Goal: Task Accomplishment & Management: Use online tool/utility

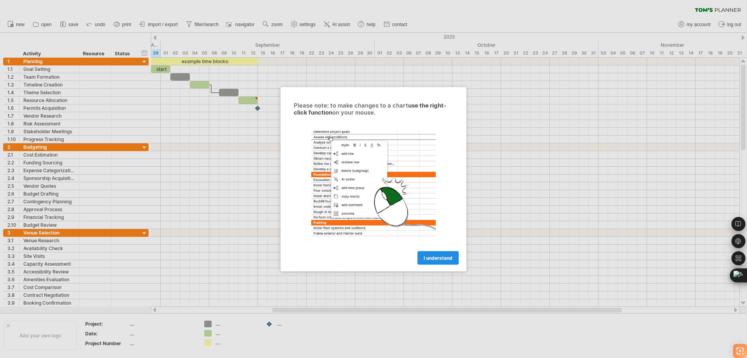
click at [437, 259] on span "I understand" at bounding box center [438, 258] width 29 height 6
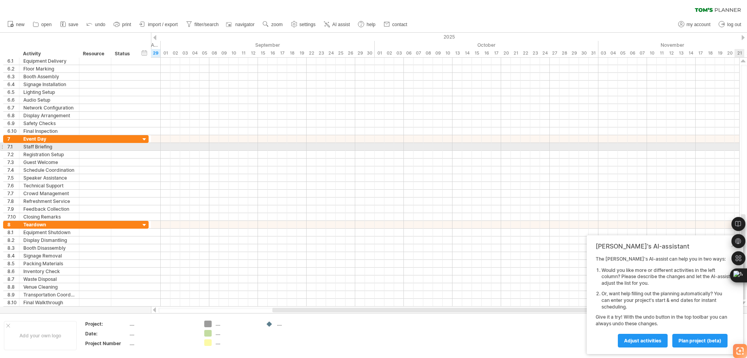
drag, startPoint x: 745, startPoint y: 219, endPoint x: 739, endPoint y: 134, distance: 84.6
click at [740, 136] on body "progress(100%) Trying to reach [DOMAIN_NAME] Connected again... 0% clear filter…" at bounding box center [373, 179] width 747 height 359
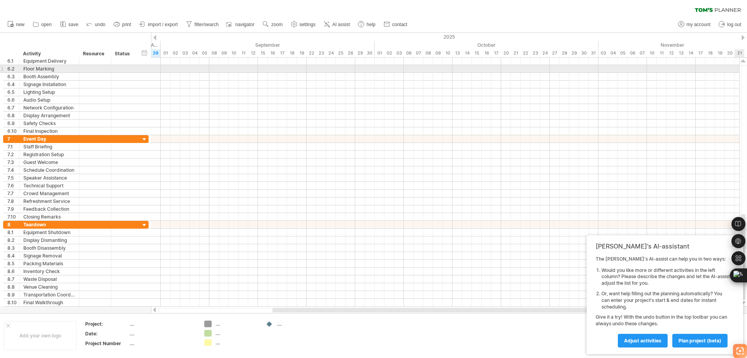
click at [746, 71] on div at bounding box center [744, 182] width 6 height 234
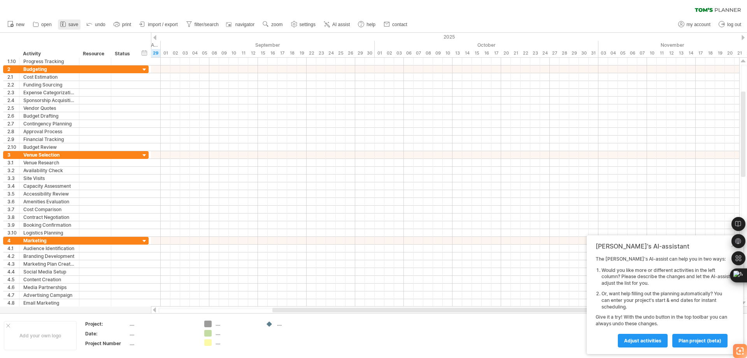
click at [66, 22] on icon at bounding box center [63, 24] width 8 height 8
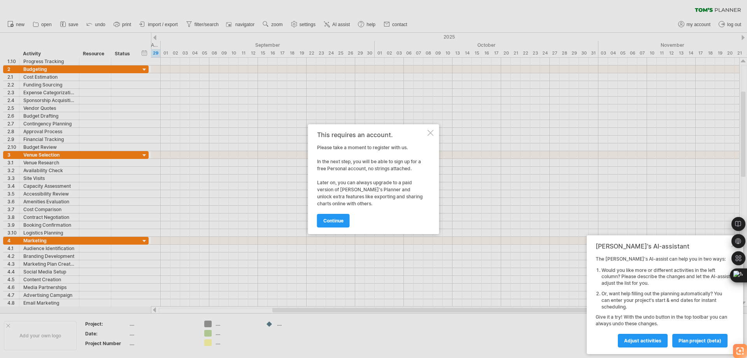
click at [432, 130] on div at bounding box center [431, 133] width 6 height 6
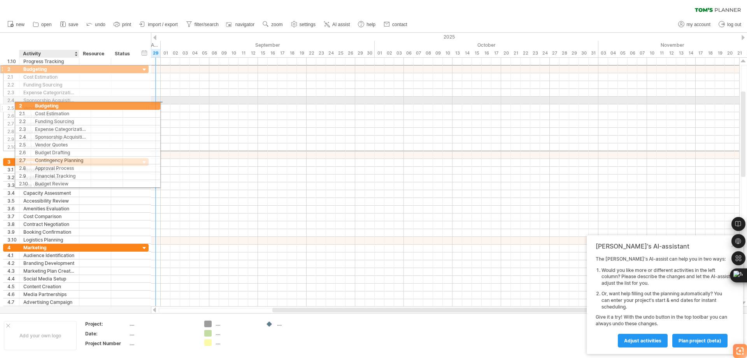
drag, startPoint x: 32, startPoint y: 68, endPoint x: 43, endPoint y: 107, distance: 41.4
click at [43, 107] on div "**********" at bounding box center [76, 108] width 146 height 86
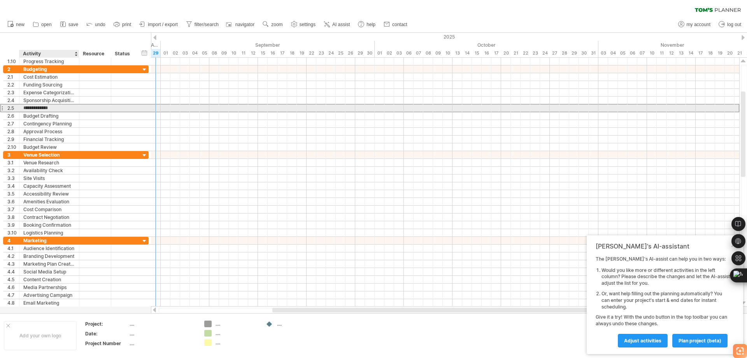
click at [43, 107] on input "**********" at bounding box center [49, 107] width 52 height 7
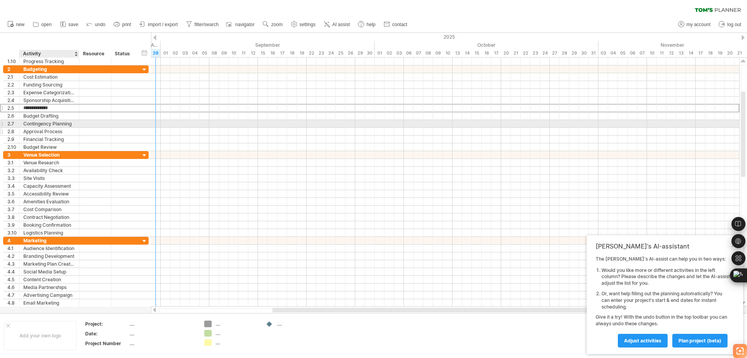
click at [79, 128] on div at bounding box center [95, 131] width 32 height 7
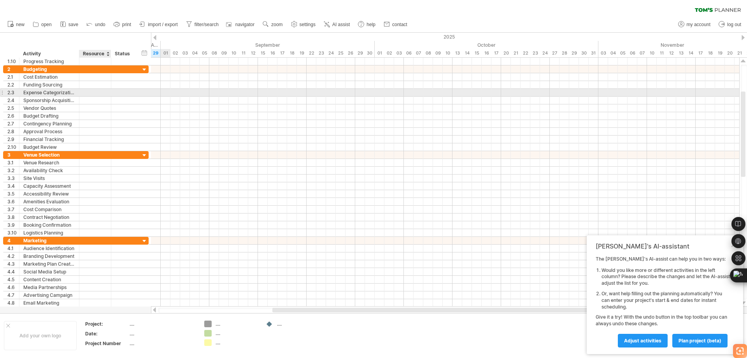
click at [91, 93] on div at bounding box center [95, 92] width 24 height 7
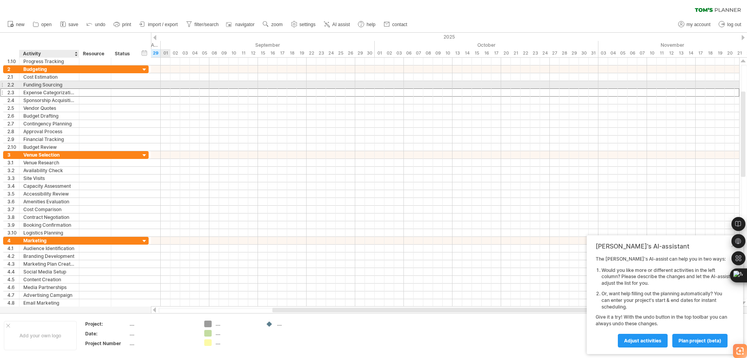
click at [46, 82] on div "Funding Sourcing" at bounding box center [49, 84] width 52 height 7
click at [47, 87] on input "**********" at bounding box center [49, 84] width 52 height 7
click at [120, 97] on div at bounding box center [123, 100] width 17 height 7
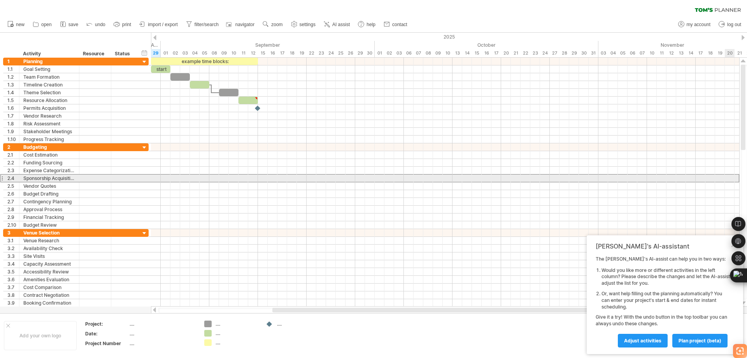
drag, startPoint x: 746, startPoint y: 139, endPoint x: 747, endPoint y: 176, distance: 37.0
click at [747, 176] on div at bounding box center [744, 182] width 6 height 234
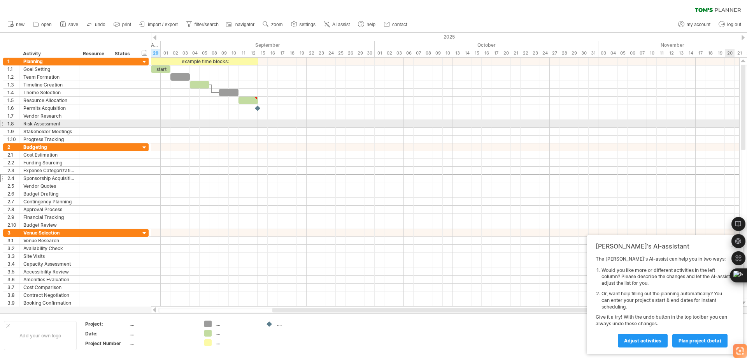
drag, startPoint x: 744, startPoint y: 144, endPoint x: 744, endPoint y: 123, distance: 21.4
click at [744, 123] on div at bounding box center [743, 107] width 5 height 85
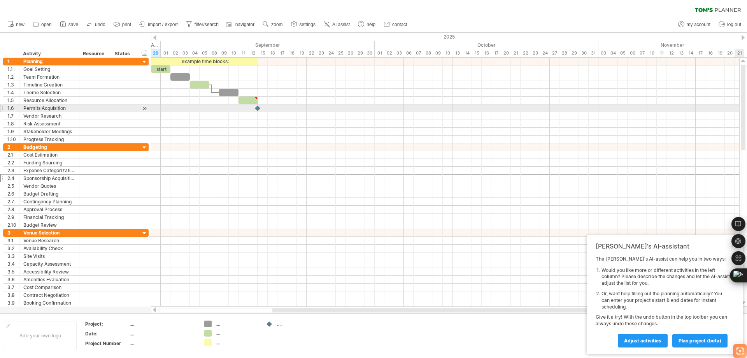
drag, startPoint x: 744, startPoint y: 116, endPoint x: 742, endPoint y: 105, distance: 11.4
click at [743, 105] on div at bounding box center [743, 107] width 5 height 85
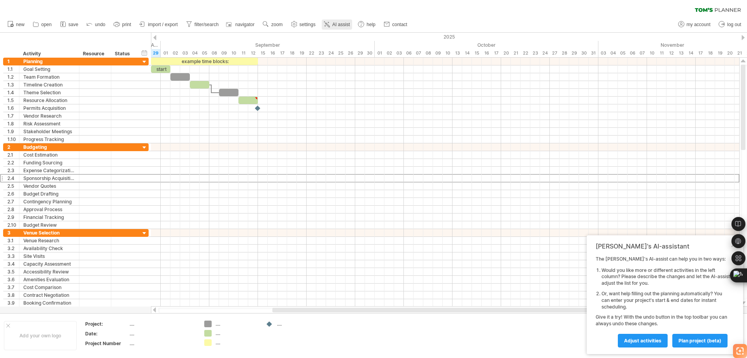
click at [326, 23] on icon at bounding box center [327, 24] width 8 height 8
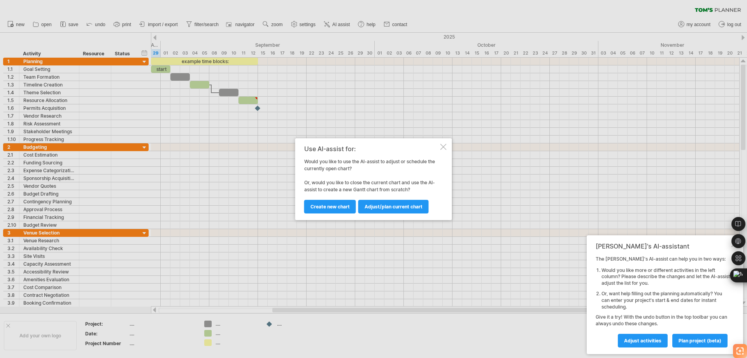
click at [444, 146] on div at bounding box center [444, 147] width 6 height 6
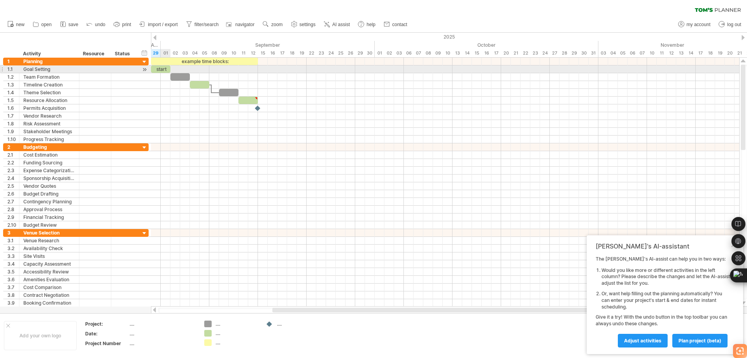
click at [164, 69] on div "start" at bounding box center [160, 68] width 19 height 7
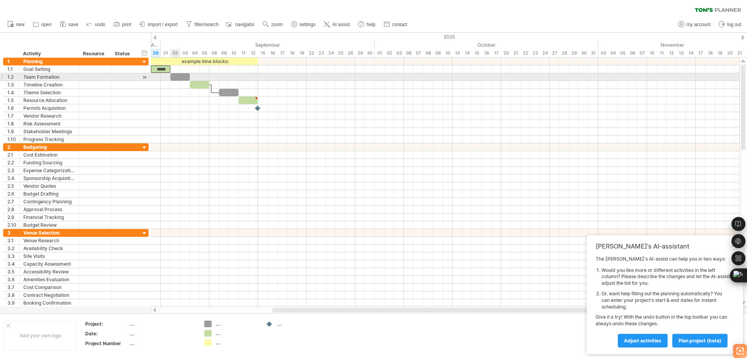
click at [174, 78] on div at bounding box center [179, 76] width 19 height 7
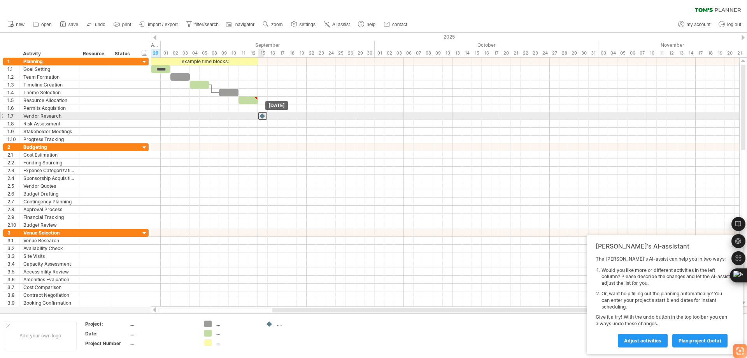
drag, startPoint x: 258, startPoint y: 108, endPoint x: 264, endPoint y: 113, distance: 8.3
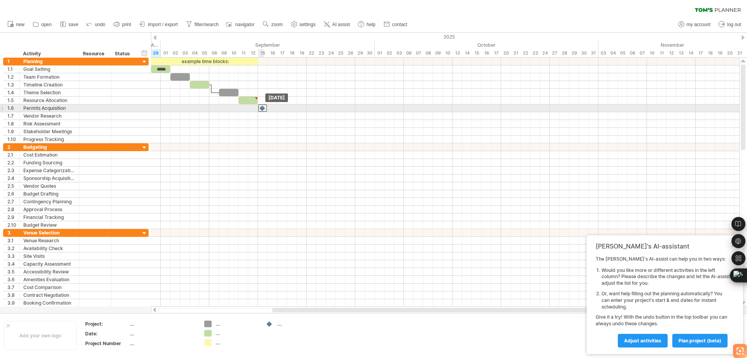
drag, startPoint x: 263, startPoint y: 115, endPoint x: 261, endPoint y: 105, distance: 9.9
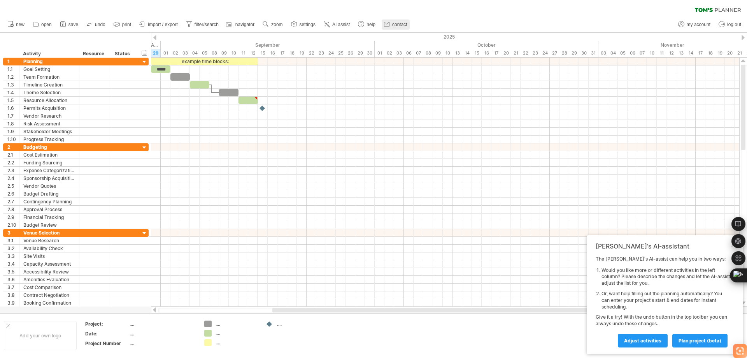
click at [395, 26] on span "contact" at bounding box center [399, 24] width 15 height 5
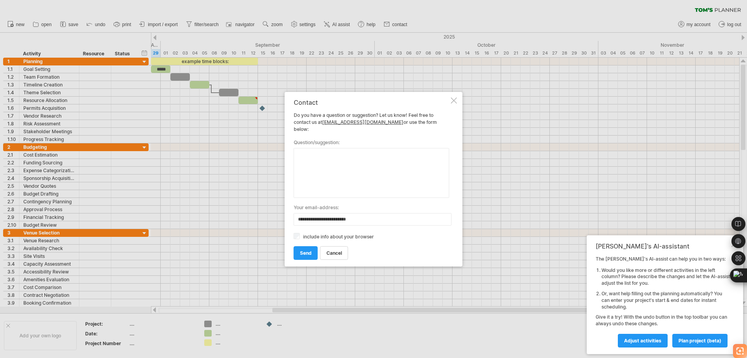
click at [455, 104] on div at bounding box center [454, 100] width 6 height 6
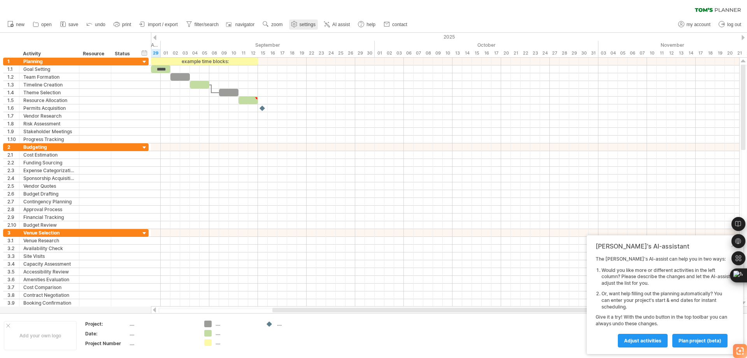
click at [306, 23] on span "settings" at bounding box center [308, 24] width 16 height 5
select select "*"
select select "**"
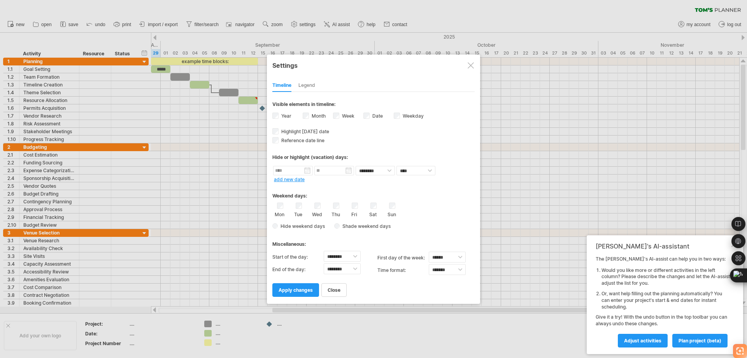
click at [470, 66] on div at bounding box center [471, 65] width 6 height 6
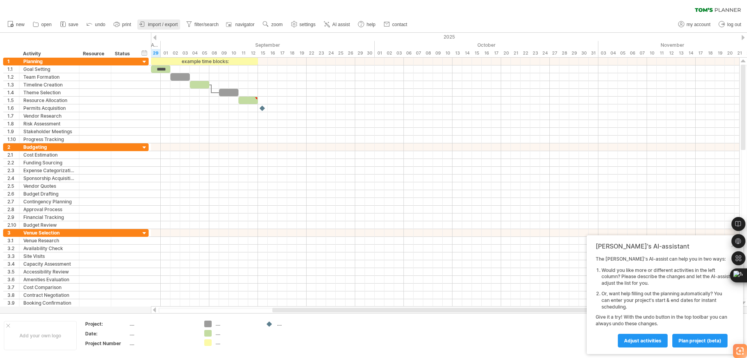
click at [169, 26] on span "import / export" at bounding box center [163, 24] width 30 height 5
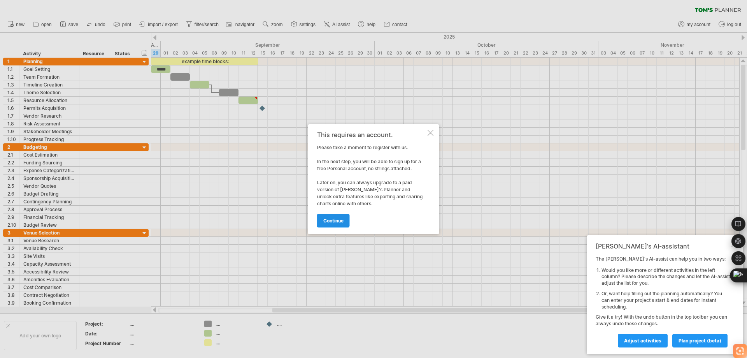
click at [340, 223] on span "continue" at bounding box center [333, 221] width 20 height 6
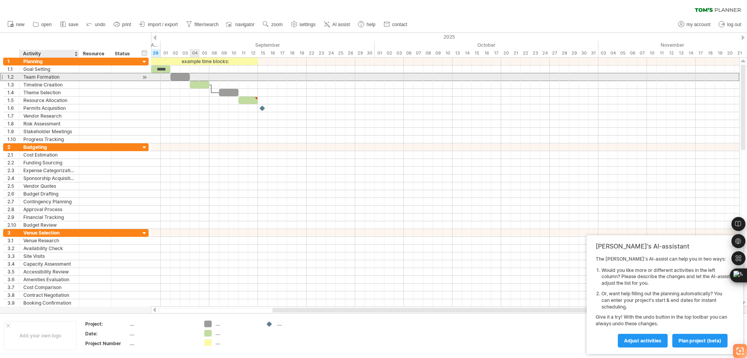
click at [42, 74] on div "Team Formation" at bounding box center [49, 76] width 52 height 7
click at [0, 0] on input "**********" at bounding box center [0, 0] width 0 height 0
click at [27, 75] on input "**********" at bounding box center [49, 76] width 52 height 7
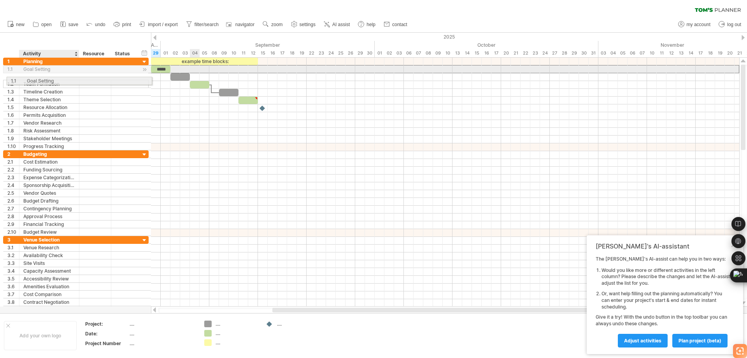
drag, startPoint x: 23, startPoint y: 69, endPoint x: 27, endPoint y: 70, distance: 4.0
click at [27, 72] on div "Goal Setting" at bounding box center [49, 68] width 52 height 7
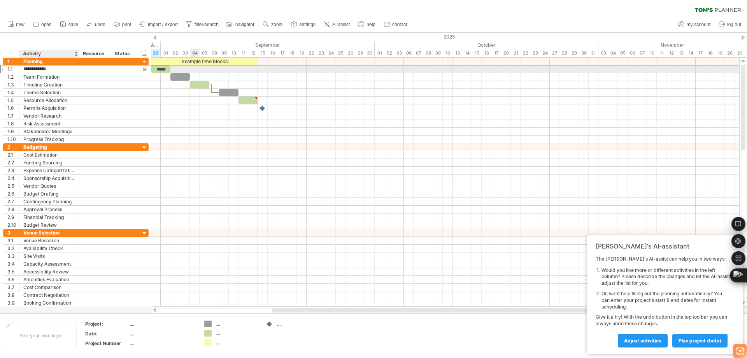
click at [36, 68] on input "**********" at bounding box center [49, 68] width 52 height 7
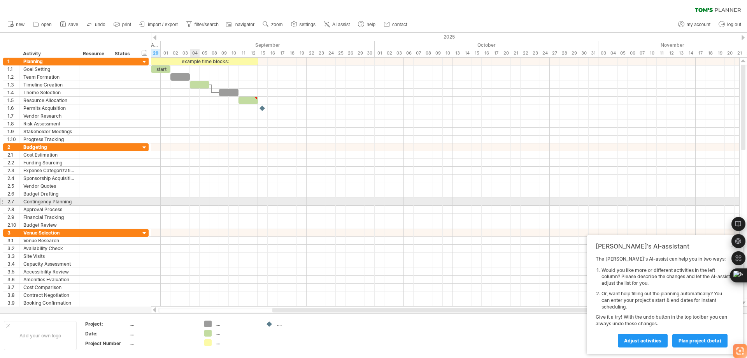
click at [197, 203] on div at bounding box center [445, 202] width 588 height 8
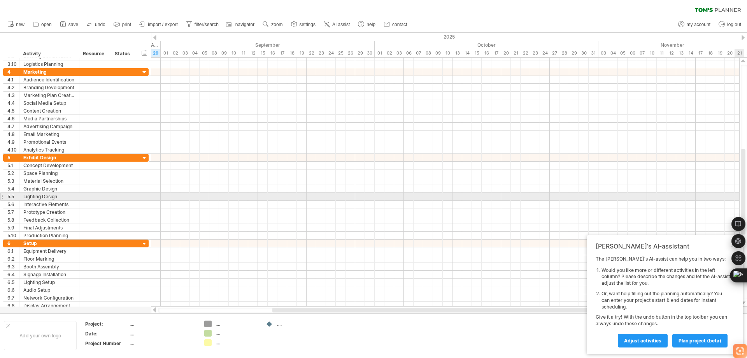
drag, startPoint x: 743, startPoint y: 153, endPoint x: 742, endPoint y: 198, distance: 44.4
click at [742, 198] on div at bounding box center [743, 191] width 5 height 85
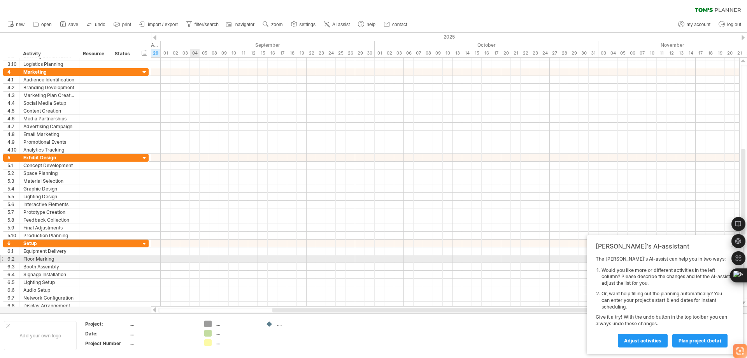
click at [194, 258] on div at bounding box center [445, 259] width 588 height 8
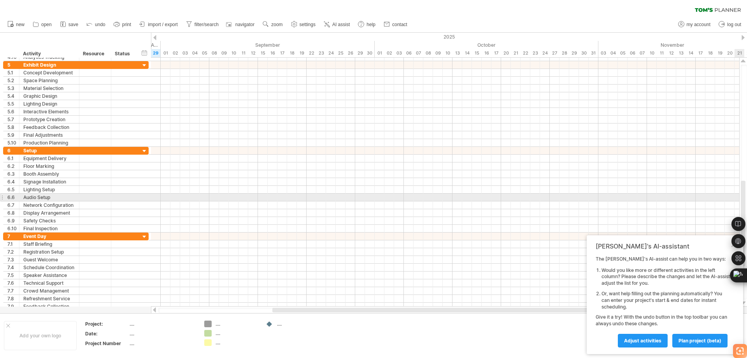
click at [743, 195] on div at bounding box center [743, 223] width 5 height 85
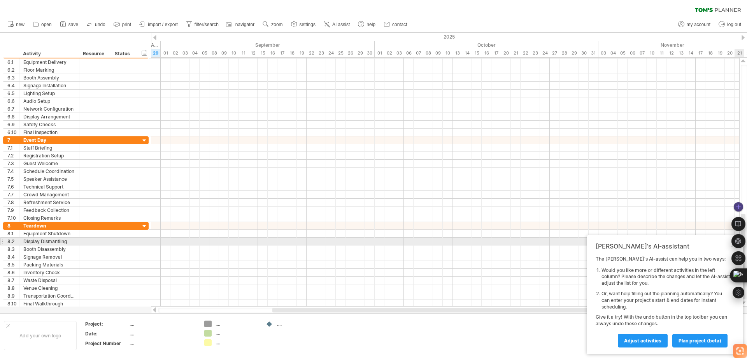
drag, startPoint x: 743, startPoint y: 195, endPoint x: 747, endPoint y: 243, distance: 48.1
click at [747, 243] on body "progress(100%) Trying to reach [DOMAIN_NAME] Connected again... 0% clear filter…" at bounding box center [373, 179] width 747 height 359
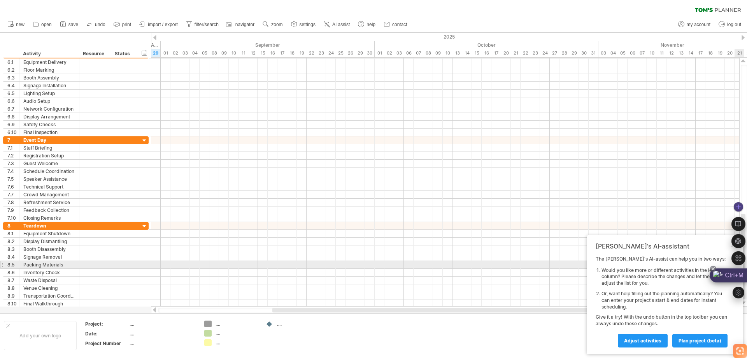
drag, startPoint x: 745, startPoint y: 216, endPoint x: 747, endPoint y: 268, distance: 51.8
click at [747, 268] on div "Ctrl+M Summarize this page (Ctrl+Shift+2)" at bounding box center [747, 293] width 0 height 51
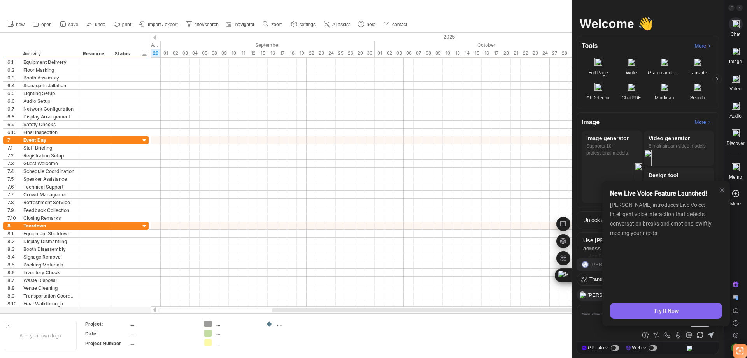
click at [561, 14] on div "clear filter reapply filter" at bounding box center [373, 8] width 747 height 16
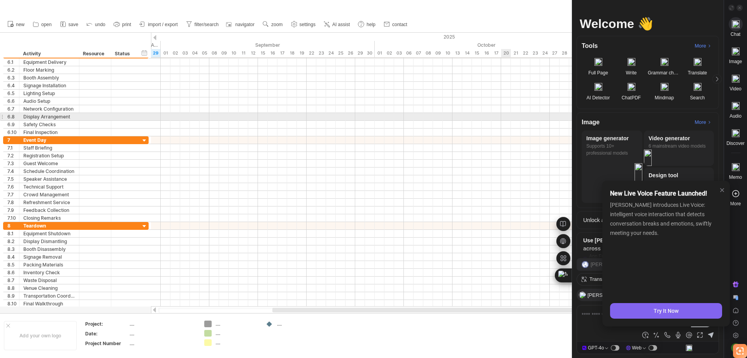
click at [507, 116] on div at bounding box center [445, 117] width 588 height 8
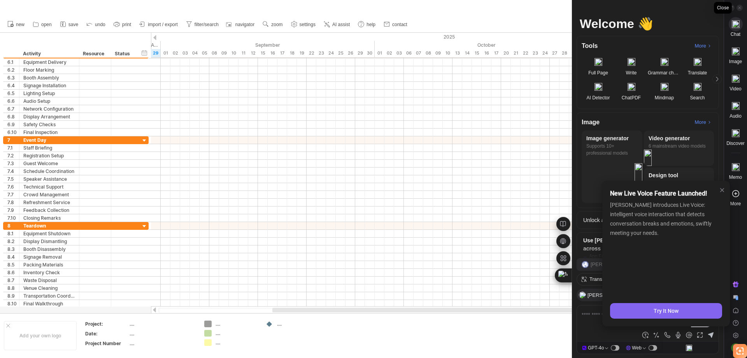
click at [740, 7] on icon at bounding box center [740, 8] width 4 height 4
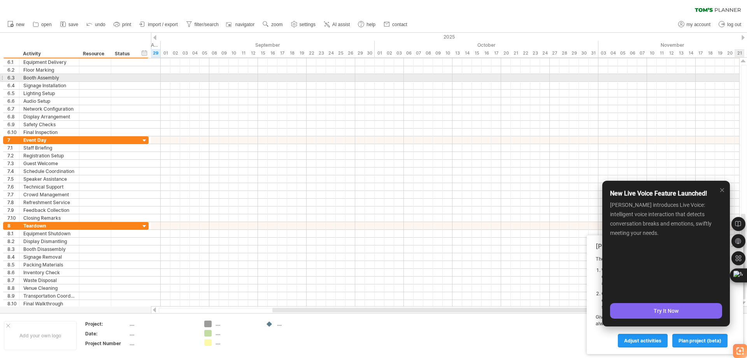
click at [746, 79] on div at bounding box center [744, 182] width 6 height 234
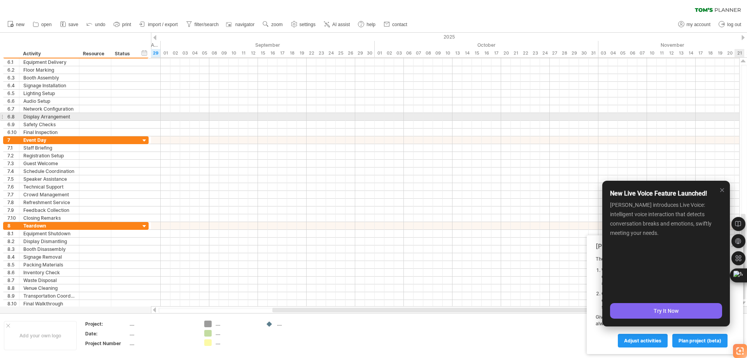
click at [745, 117] on div at bounding box center [744, 182] width 6 height 234
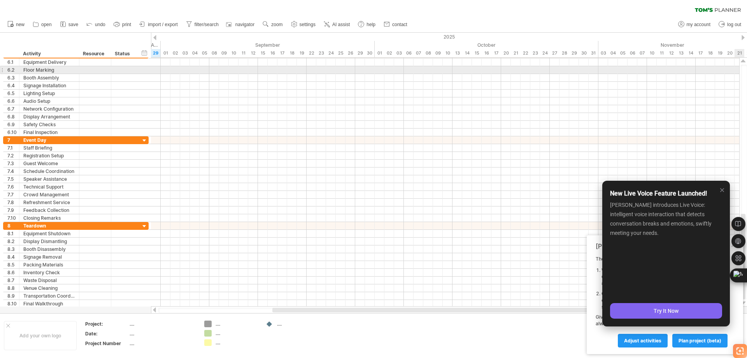
drag, startPoint x: 742, startPoint y: 86, endPoint x: 744, endPoint y: 65, distance: 21.1
click at [744, 65] on div at bounding box center [744, 182] width 6 height 234
drag, startPoint x: 744, startPoint y: 65, endPoint x: 744, endPoint y: 80, distance: 14.8
click at [744, 80] on div at bounding box center [744, 182] width 6 height 234
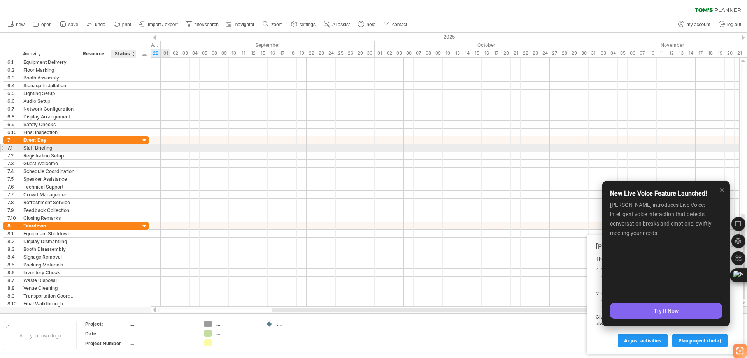
click at [122, 151] on div at bounding box center [123, 147] width 17 height 7
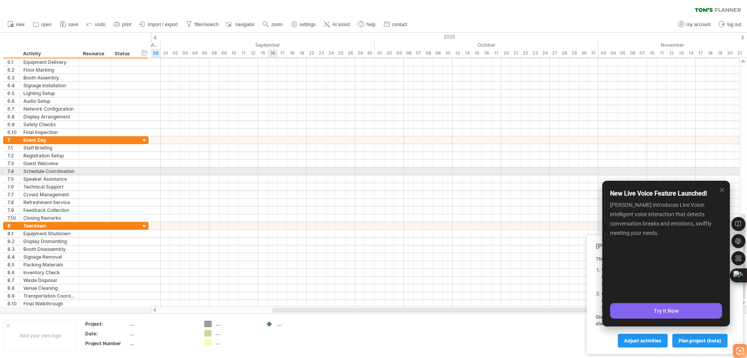
drag, startPoint x: 286, startPoint y: 165, endPoint x: 330, endPoint y: 185, distance: 47.9
click at [296, 178] on div at bounding box center [445, 179] width 588 height 86
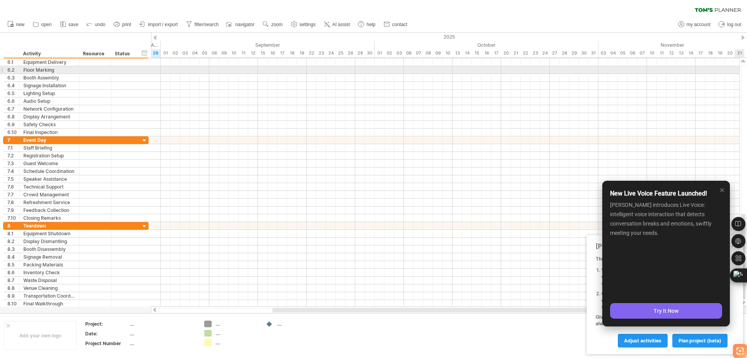
click at [743, 68] on div at bounding box center [744, 182] width 6 height 234
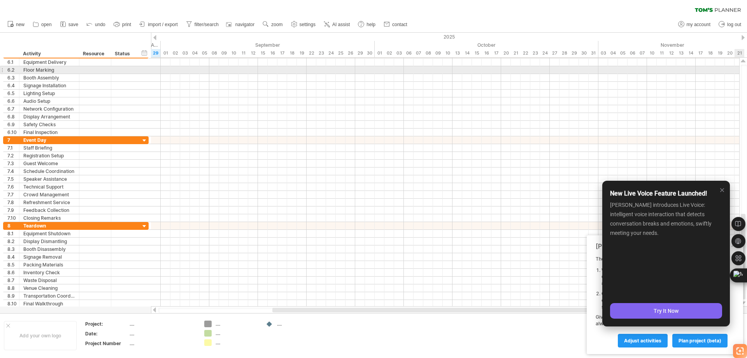
click at [743, 68] on div at bounding box center [744, 182] width 6 height 234
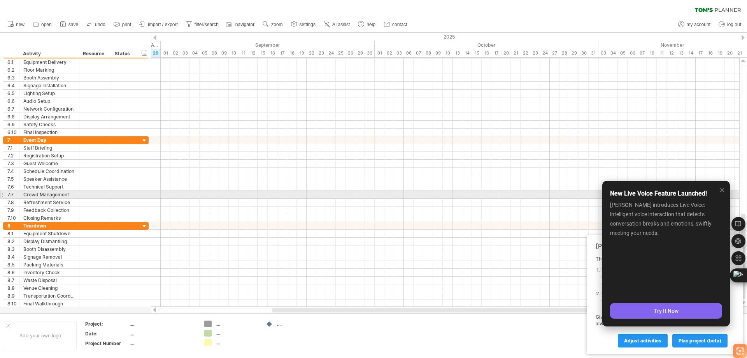
click at [722, 192] on icon at bounding box center [722, 190] width 8 height 8
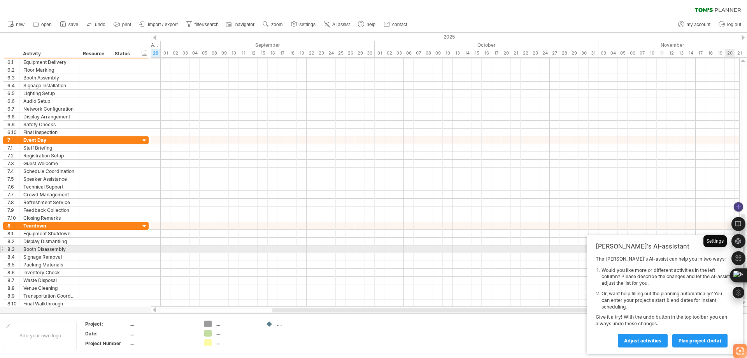
click at [732, 248] on div at bounding box center [739, 241] width 14 height 14
click at [732, 245] on div at bounding box center [739, 241] width 14 height 14
click at [732, 247] on div at bounding box center [739, 241] width 14 height 14
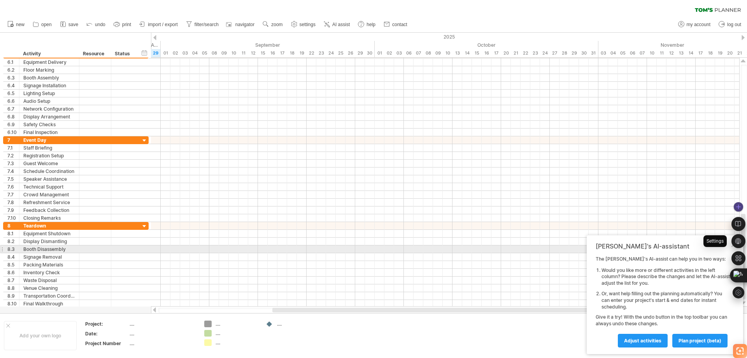
click at [732, 247] on div at bounding box center [739, 241] width 14 height 14
click at [743, 247] on div at bounding box center [739, 241] width 14 height 14
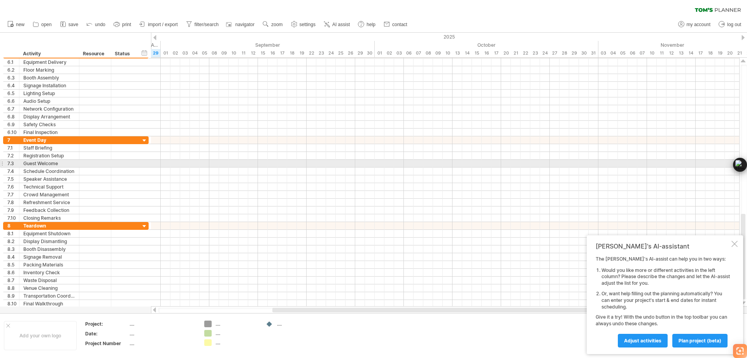
drag, startPoint x: 745, startPoint y: 272, endPoint x: 746, endPoint y: 165, distance: 107.8
click at [746, 165] on div "Ctrl+M" at bounding box center [728, 165] width 37 height 14
click at [743, 165] on div "Ctrl+M" at bounding box center [728, 165] width 37 height 14
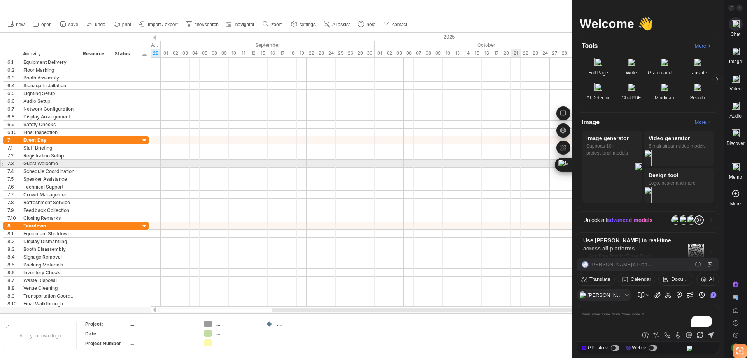
click at [518, 162] on div at bounding box center [445, 164] width 588 height 8
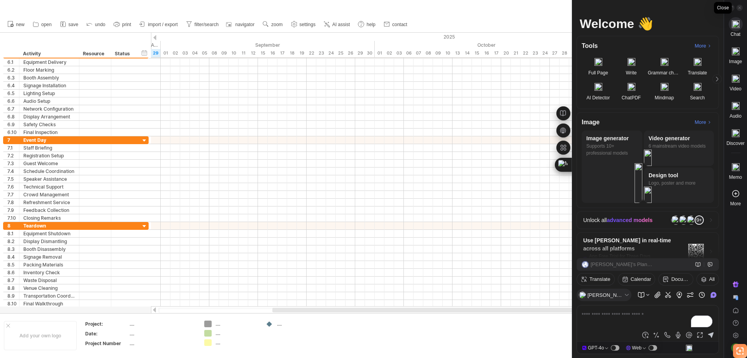
click at [740, 9] on icon at bounding box center [740, 8] width 4 height 4
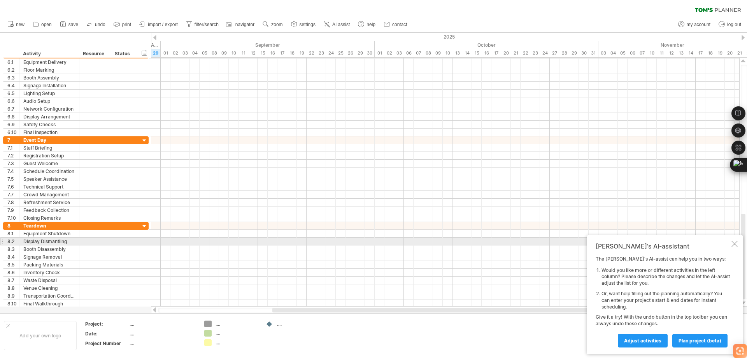
click at [732, 244] on div at bounding box center [735, 243] width 6 height 6
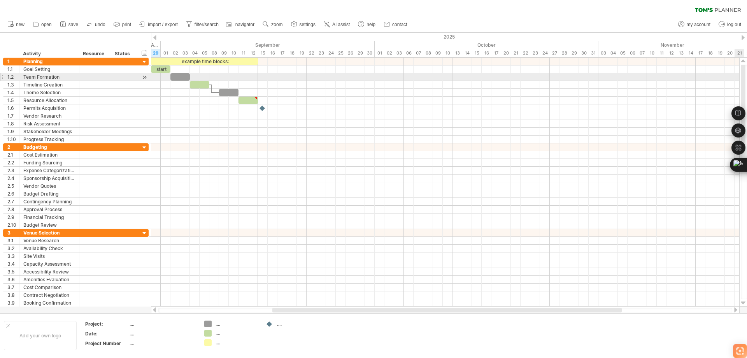
drag, startPoint x: 743, startPoint y: 235, endPoint x: 744, endPoint y: 79, distance: 156.4
click at [744, 79] on div at bounding box center [743, 107] width 5 height 85
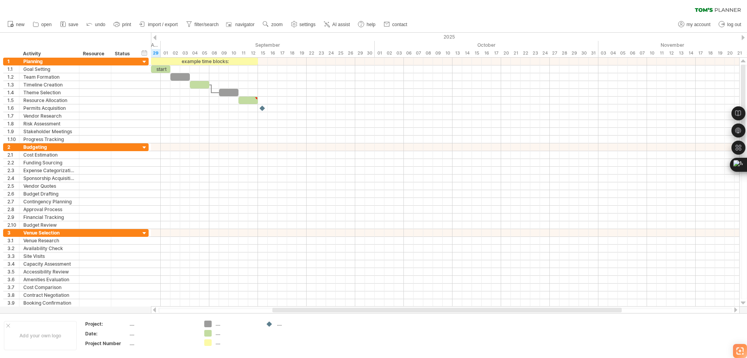
click at [153, 39] on div at bounding box center [154, 37] width 3 height 5
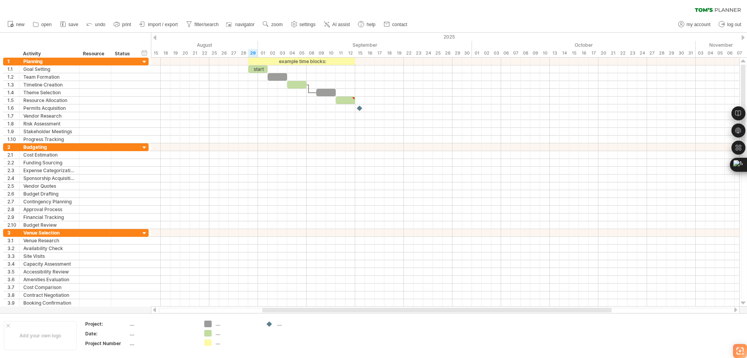
click at [154, 38] on div at bounding box center [154, 37] width 3 height 5
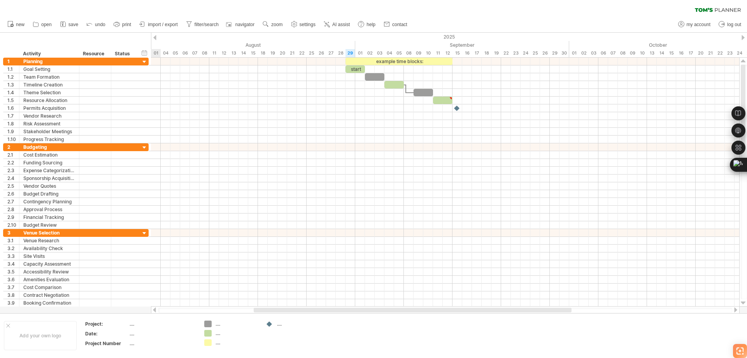
click at [154, 38] on div at bounding box center [154, 37] width 3 height 5
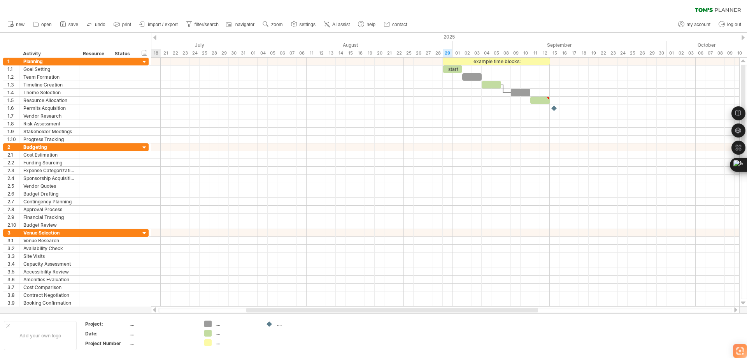
click at [154, 38] on div at bounding box center [154, 37] width 3 height 5
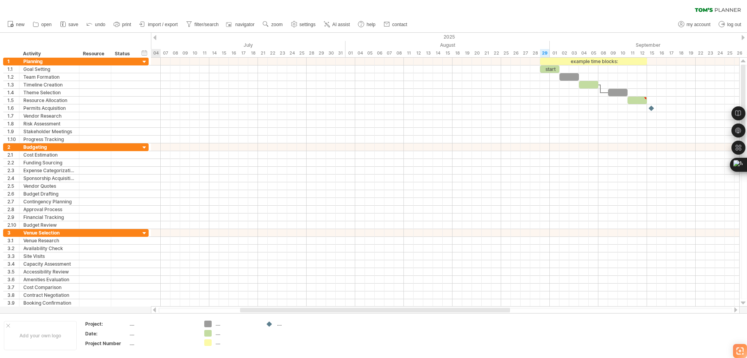
click at [154, 38] on div at bounding box center [154, 37] width 3 height 5
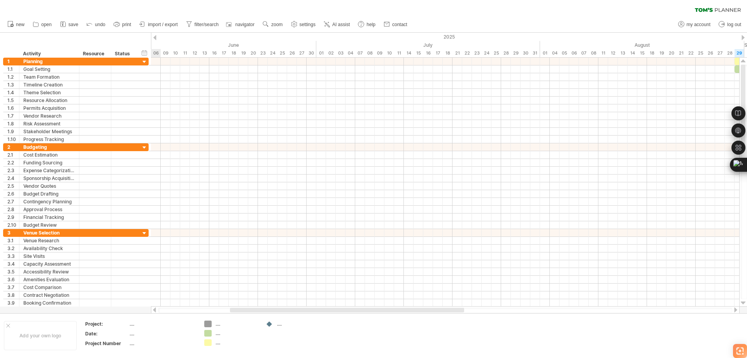
click at [154, 38] on div at bounding box center [154, 37] width 3 height 5
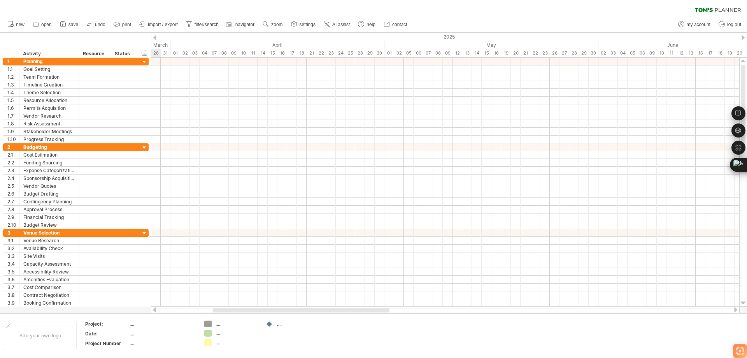
click at [154, 38] on div at bounding box center [154, 37] width 3 height 5
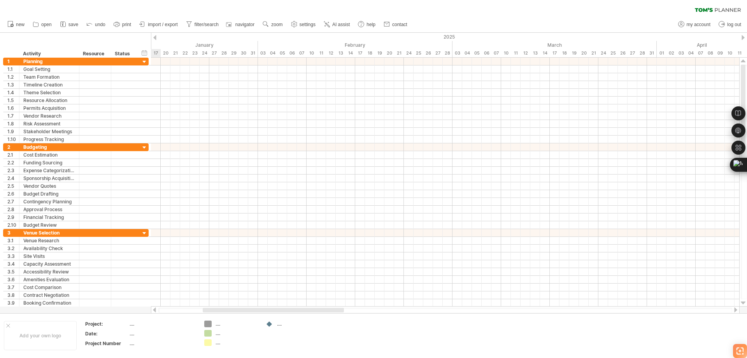
click at [154, 38] on div at bounding box center [154, 37] width 3 height 5
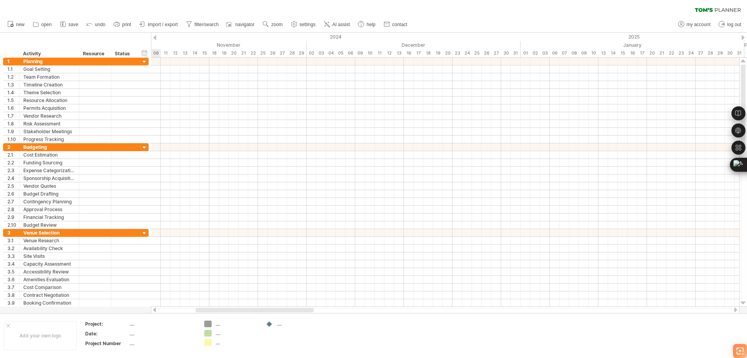
click at [154, 38] on div at bounding box center [154, 37] width 3 height 5
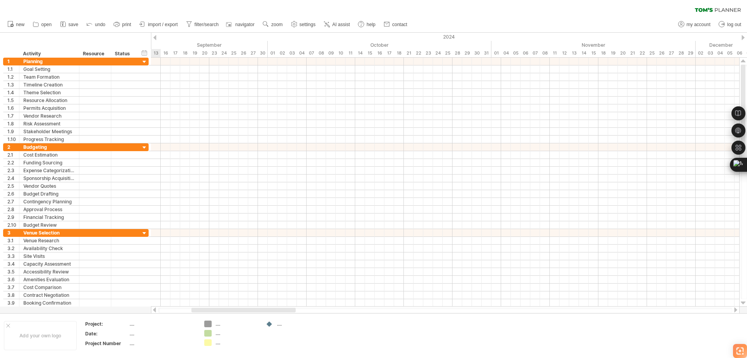
click at [154, 38] on div at bounding box center [154, 37] width 3 height 5
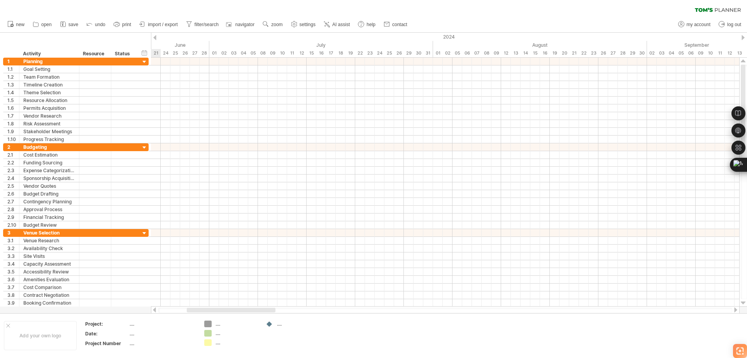
click at [154, 38] on div at bounding box center [154, 37] width 3 height 5
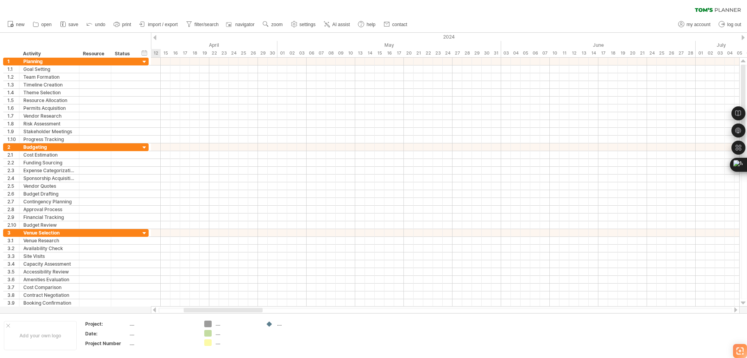
click at [154, 38] on div at bounding box center [154, 37] width 3 height 5
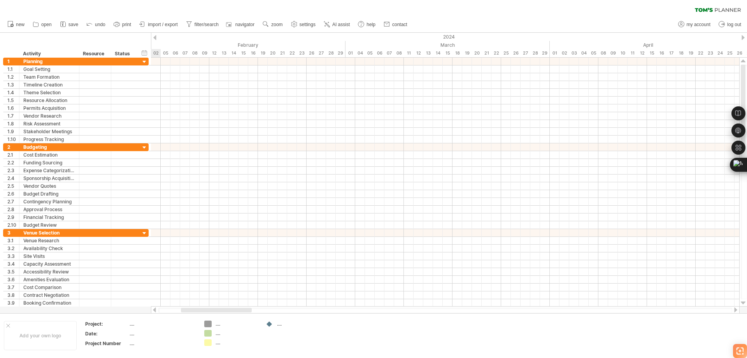
click at [154, 38] on div at bounding box center [154, 37] width 3 height 5
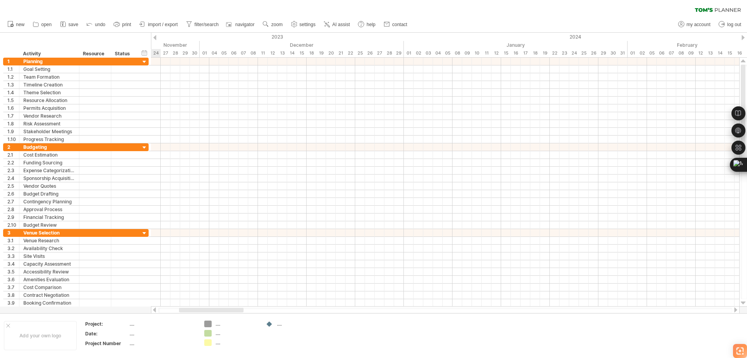
click at [154, 38] on div at bounding box center [154, 37] width 3 height 5
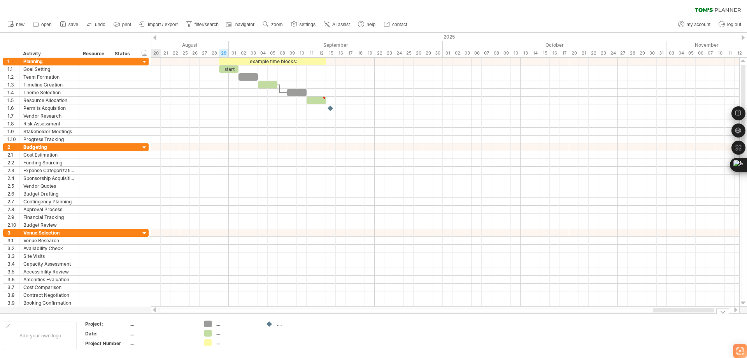
drag, startPoint x: 221, startPoint y: 309, endPoint x: 695, endPoint y: 337, distance: 474.8
click at [695, 337] on div "Trying to reach [DOMAIN_NAME] Connected again... 0% clear filter new 1" at bounding box center [373, 179] width 747 height 358
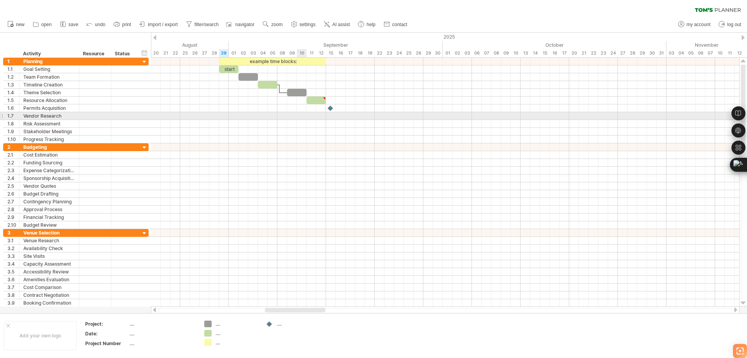
click at [304, 114] on div at bounding box center [445, 116] width 588 height 8
drag, startPoint x: 230, startPoint y: 69, endPoint x: 428, endPoint y: 175, distance: 224.2
drag, startPoint x: 251, startPoint y: 76, endPoint x: 344, endPoint y: 125, distance: 104.1
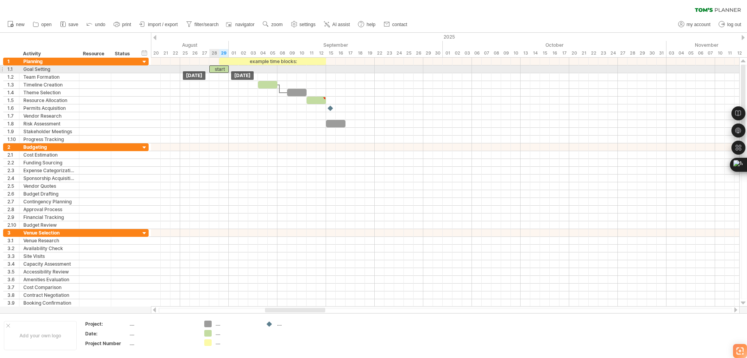
drag, startPoint x: 426, startPoint y: 177, endPoint x: 217, endPoint y: 70, distance: 234.8
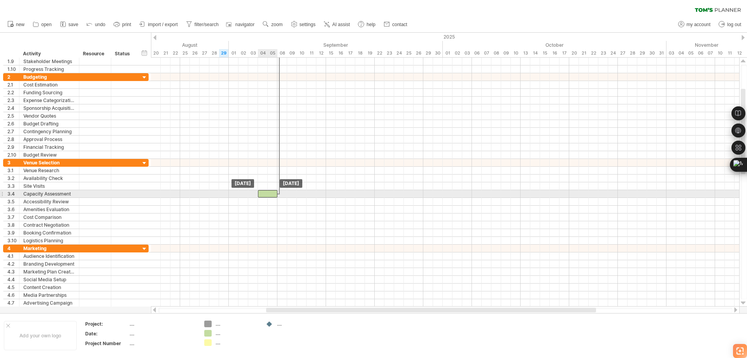
drag, startPoint x: 272, startPoint y: 85, endPoint x: 273, endPoint y: 187, distance: 102.0
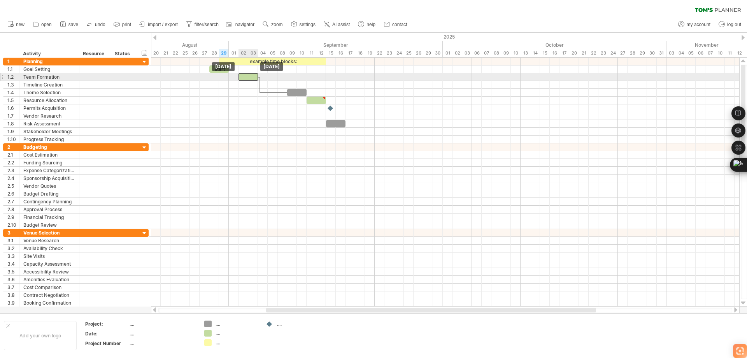
drag, startPoint x: 266, startPoint y: 256, endPoint x: 249, endPoint y: 79, distance: 178.3
drag, startPoint x: 294, startPoint y: 93, endPoint x: 297, endPoint y: 78, distance: 15.0
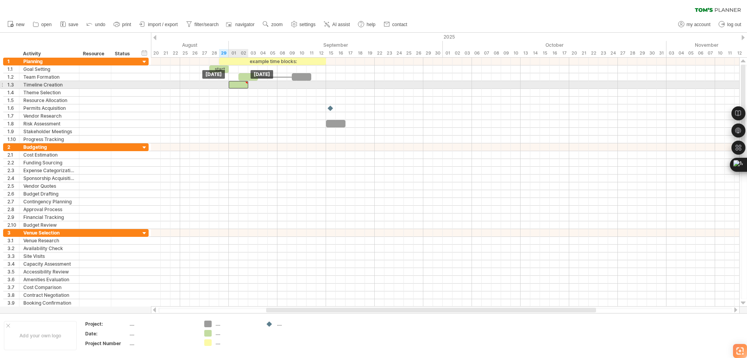
drag, startPoint x: 293, startPoint y: 95, endPoint x: 237, endPoint y: 88, distance: 56.5
type textarea "**********"
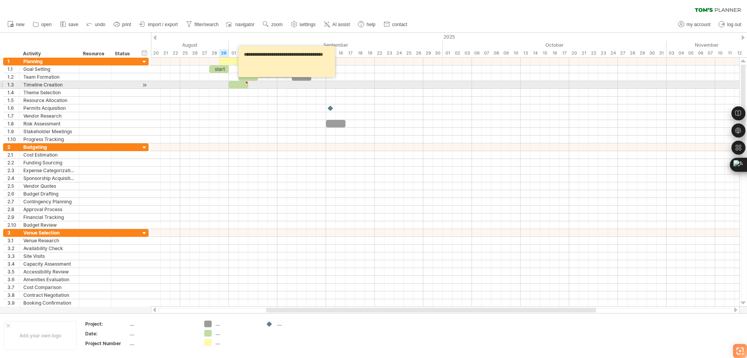
click at [246, 83] on div at bounding box center [247, 83] width 4 height 4
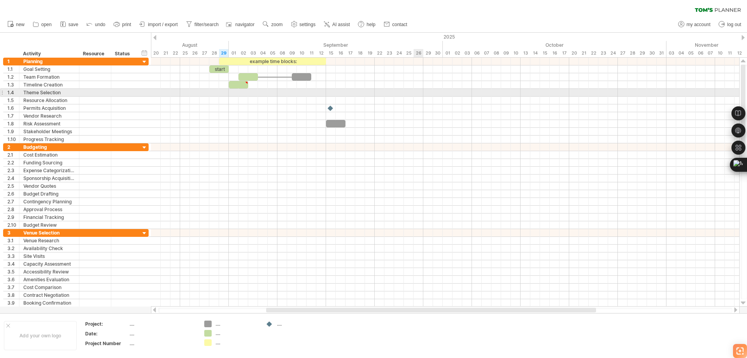
click at [423, 95] on div at bounding box center [445, 93] width 588 height 8
